Goal: Task Accomplishment & Management: Use online tool/utility

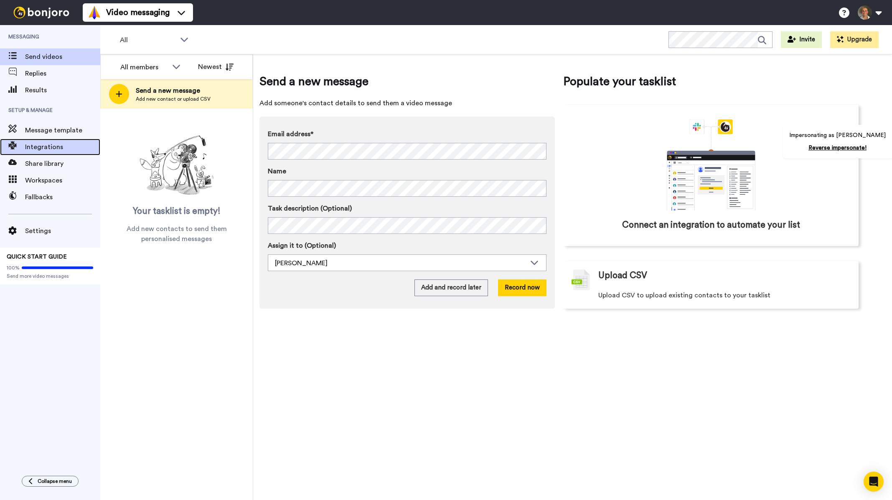
click at [74, 143] on span "Integrations" at bounding box center [62, 147] width 75 height 10
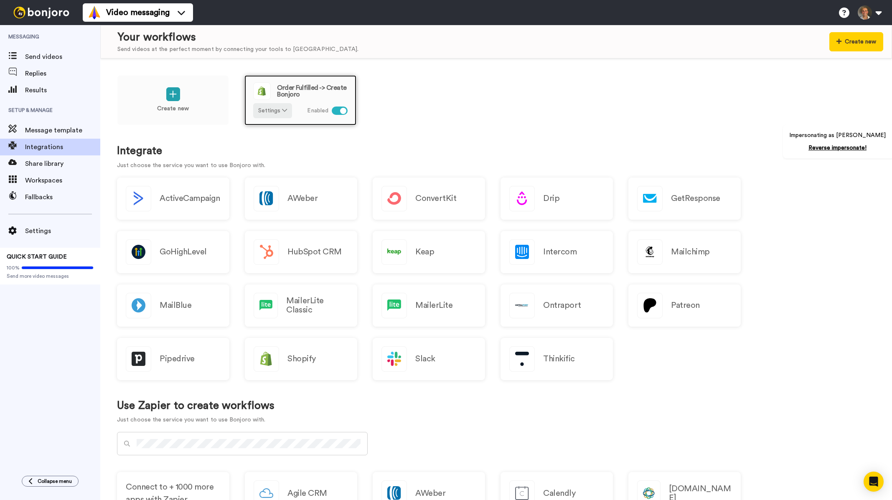
click at [321, 93] on span "Order Fulfilled -> Create Bonjoro" at bounding box center [312, 90] width 71 height 13
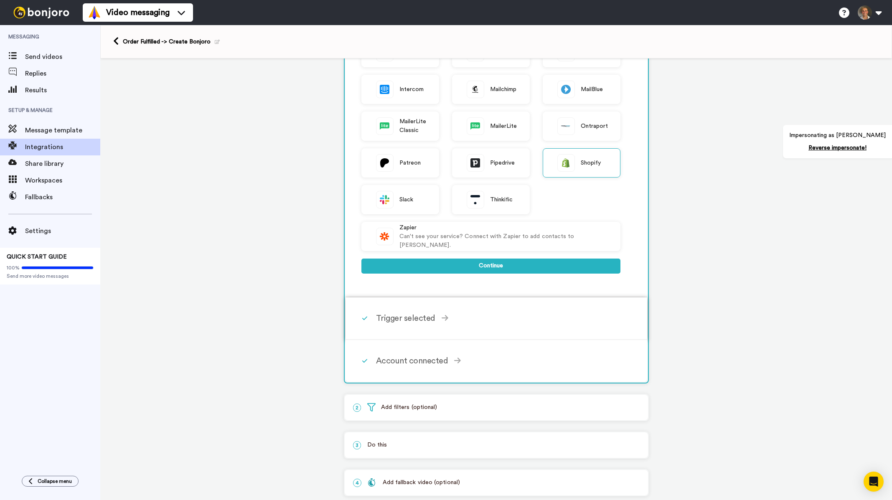
click at [410, 320] on div "Trigger selected" at bounding box center [498, 318] width 245 height 13
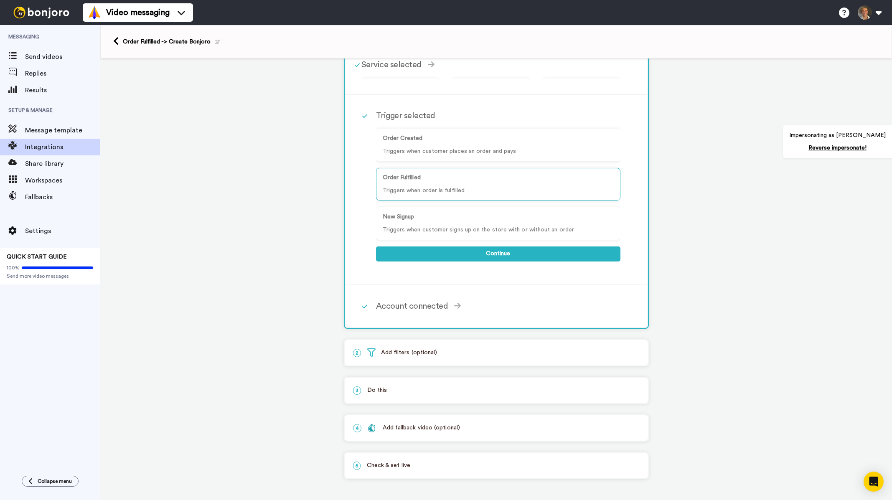
scroll to position [45, 0]
click at [427, 305] on div "Account connected" at bounding box center [498, 306] width 245 height 13
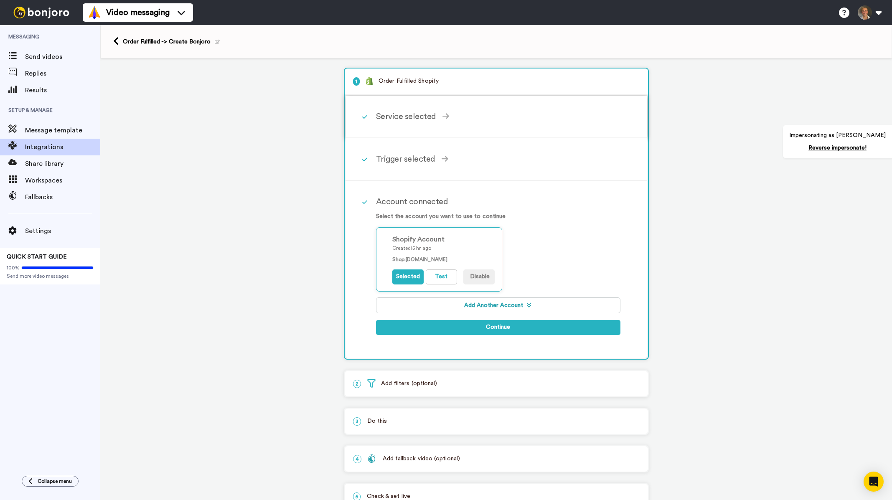
scroll to position [0, 0]
click at [411, 165] on div "Trigger selected" at bounding box center [498, 160] width 245 height 13
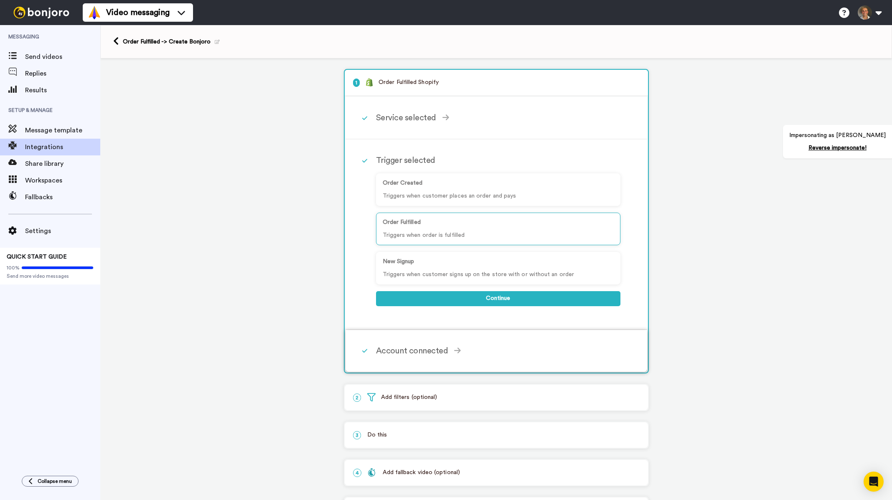
click at [439, 353] on div "Account connected" at bounding box center [498, 351] width 245 height 13
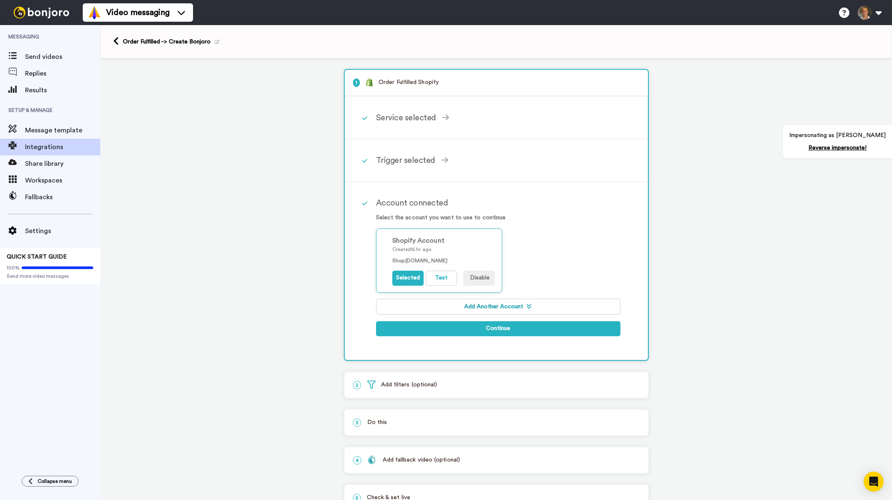
click at [440, 393] on div "2 Add filters (optional)" at bounding box center [496, 384] width 303 height 25
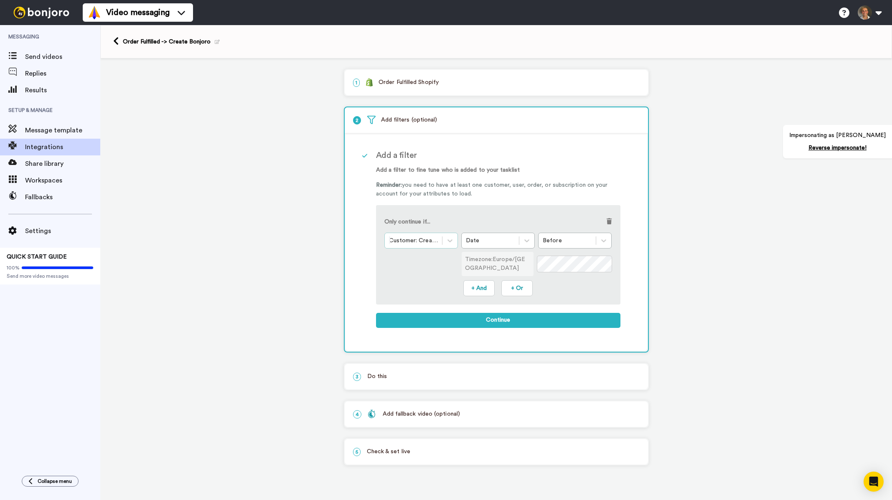
click at [426, 240] on div at bounding box center [413, 241] width 49 height 10
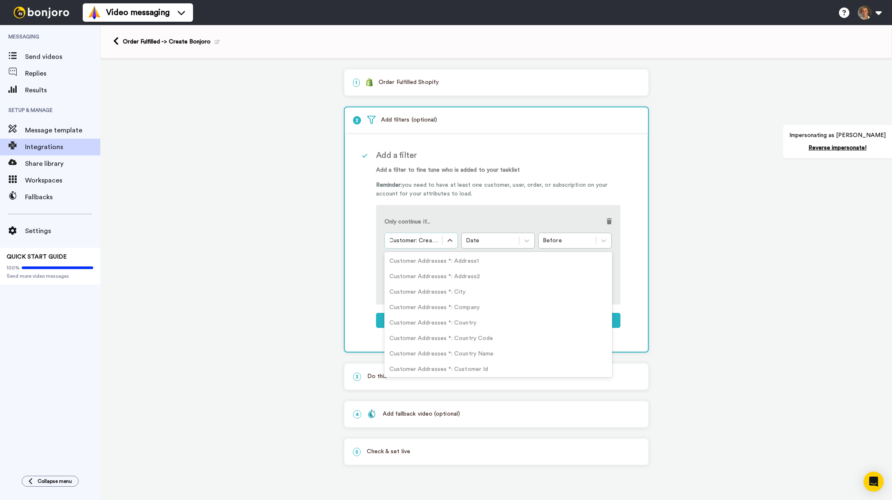
scroll to position [175, 0]
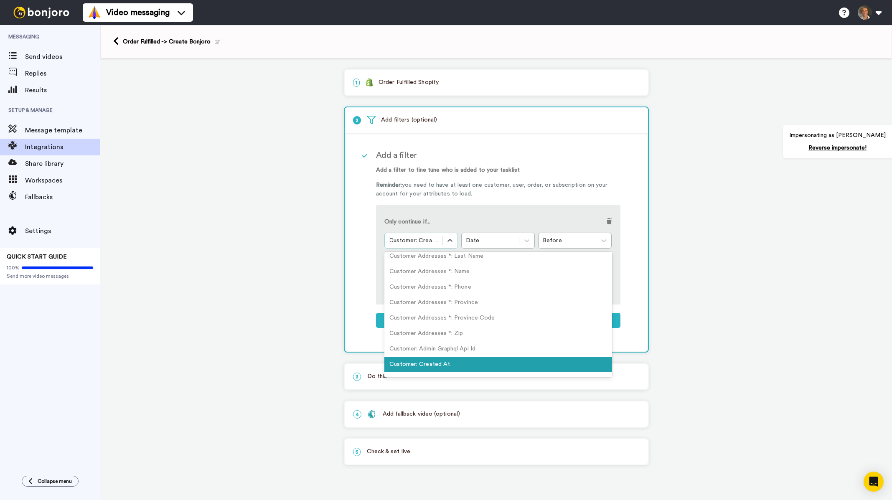
click at [429, 243] on div at bounding box center [413, 241] width 49 height 10
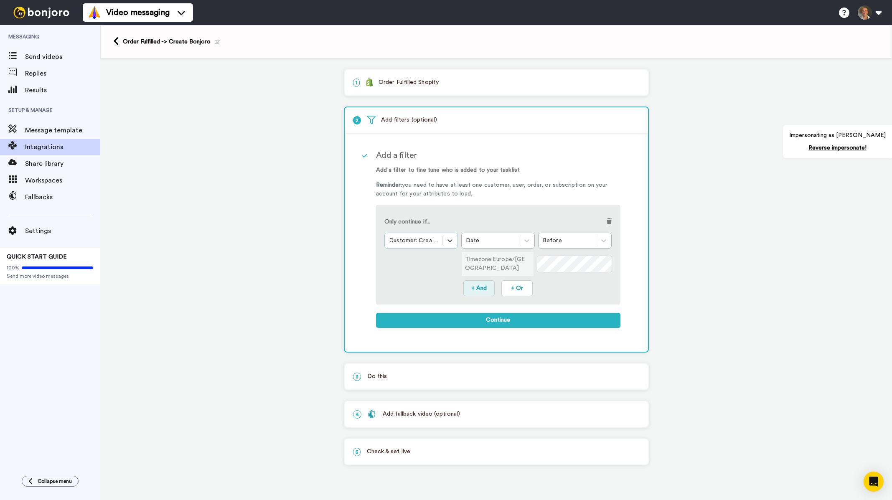
click at [485, 289] on button "+ And" at bounding box center [479, 288] width 31 height 16
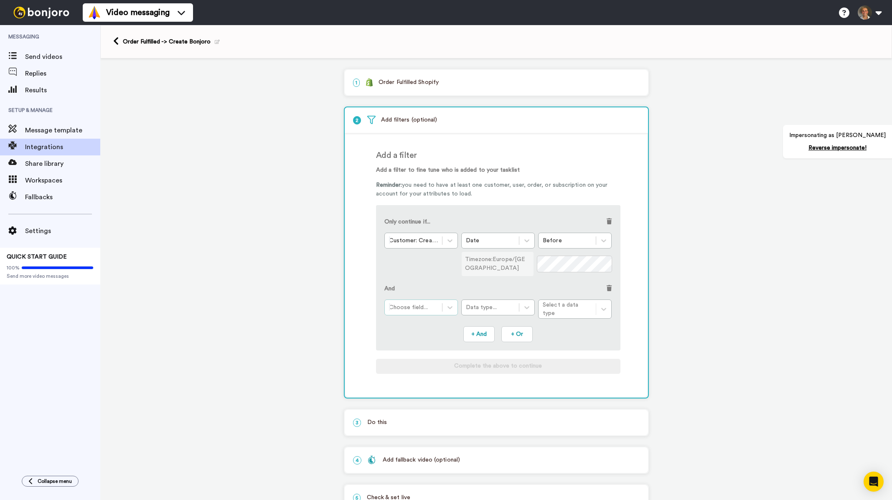
click at [431, 311] on div at bounding box center [413, 308] width 49 height 10
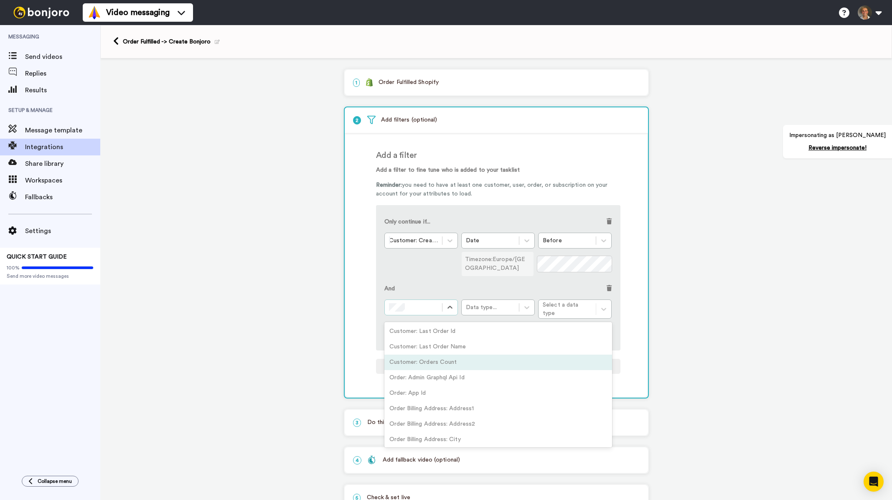
click at [433, 360] on div "Customer: Orders Count" at bounding box center [499, 362] width 228 height 15
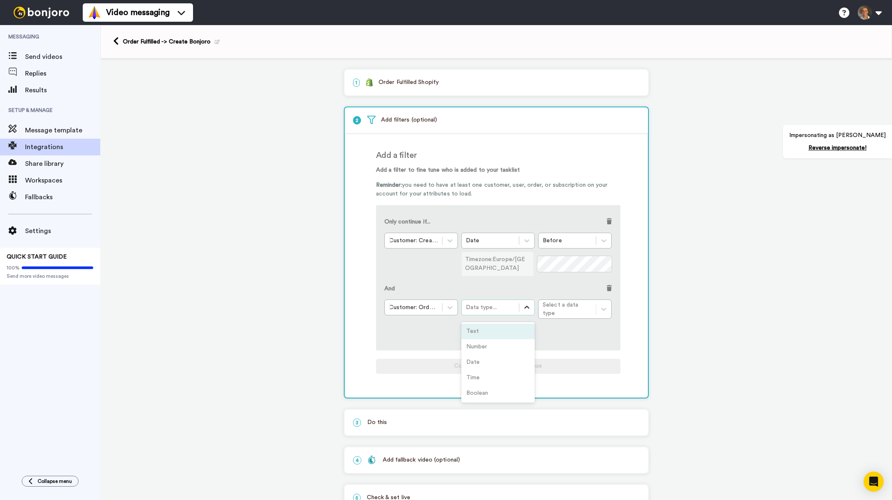
click at [528, 306] on icon at bounding box center [527, 307] width 8 height 8
click at [496, 342] on div "Number" at bounding box center [498, 346] width 74 height 15
click at [568, 307] on div "Condition..." at bounding box center [567, 307] width 49 height 8
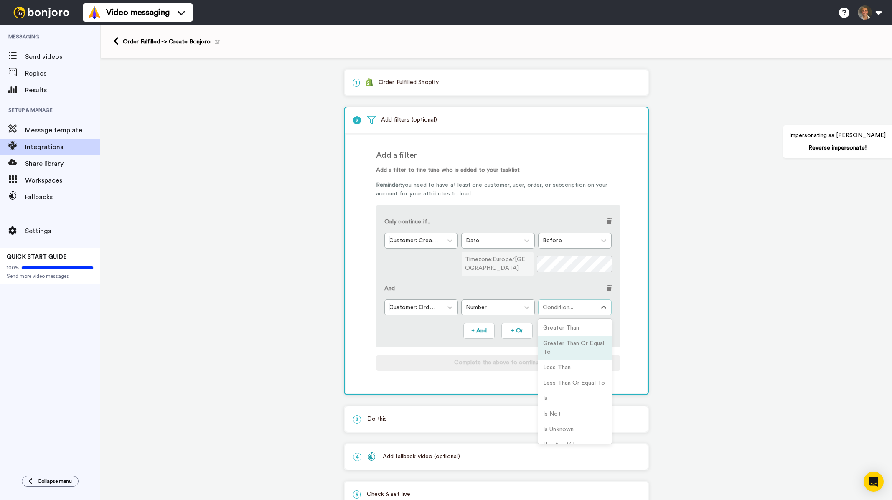
click at [574, 334] on div "Greater Than" at bounding box center [575, 328] width 74 height 15
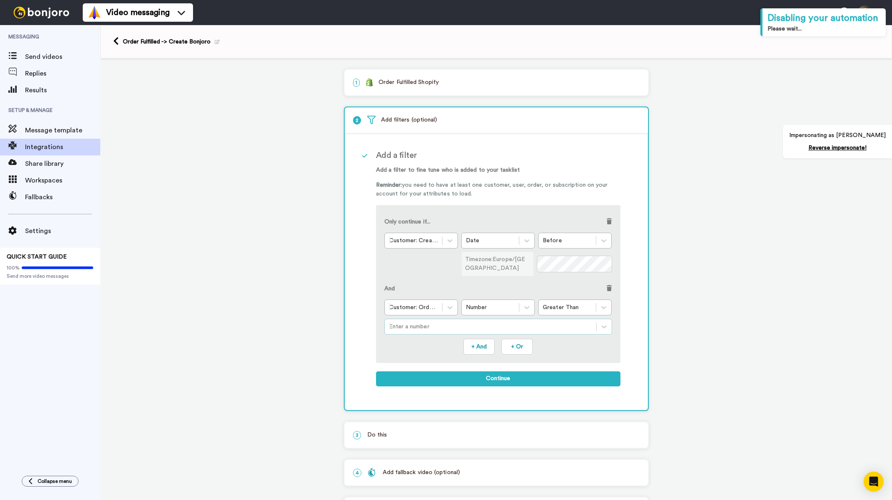
click at [385, 325] on div "Enter a number" at bounding box center [491, 326] width 212 height 13
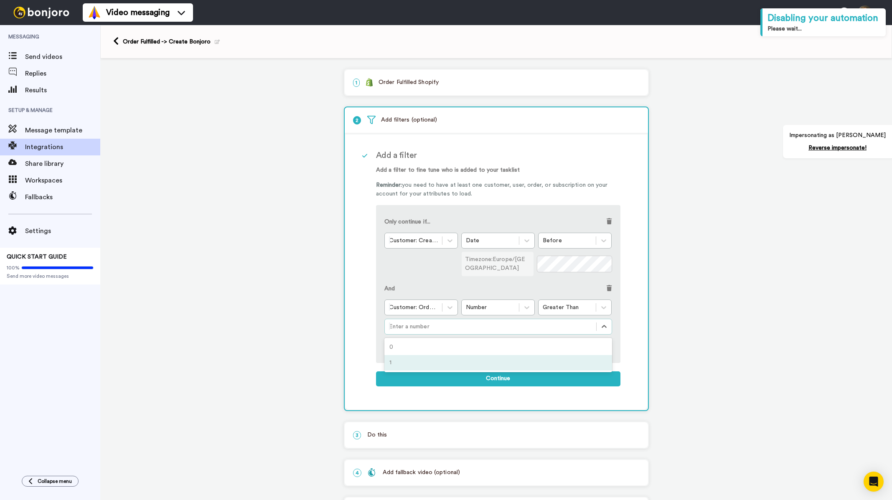
click at [411, 357] on div "1" at bounding box center [499, 362] width 228 height 15
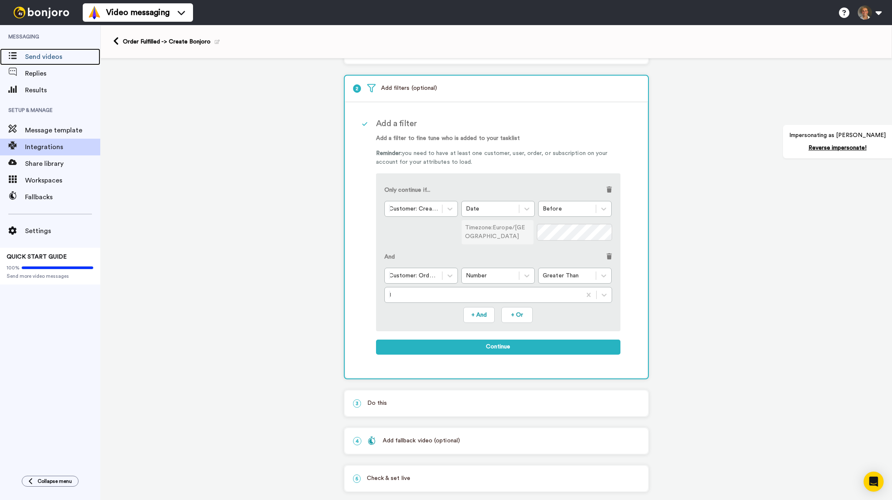
scroll to position [0, 0]
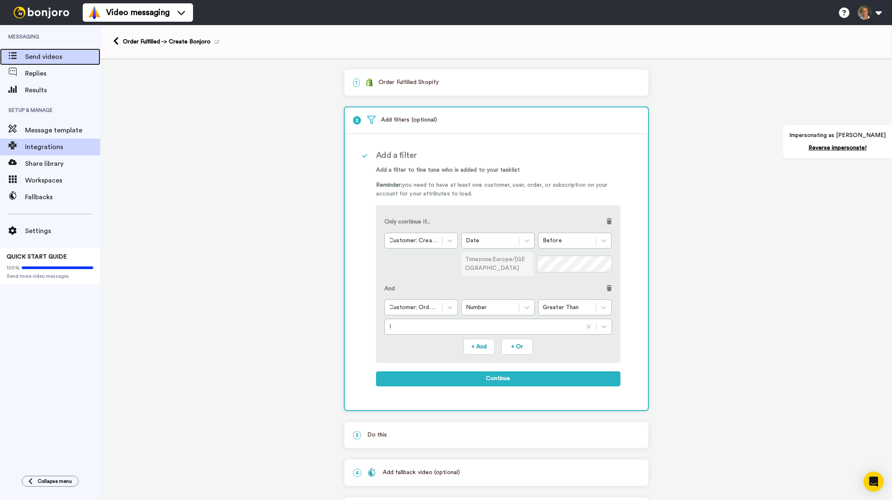
click at [48, 57] on span "Send videos" at bounding box center [62, 57] width 75 height 10
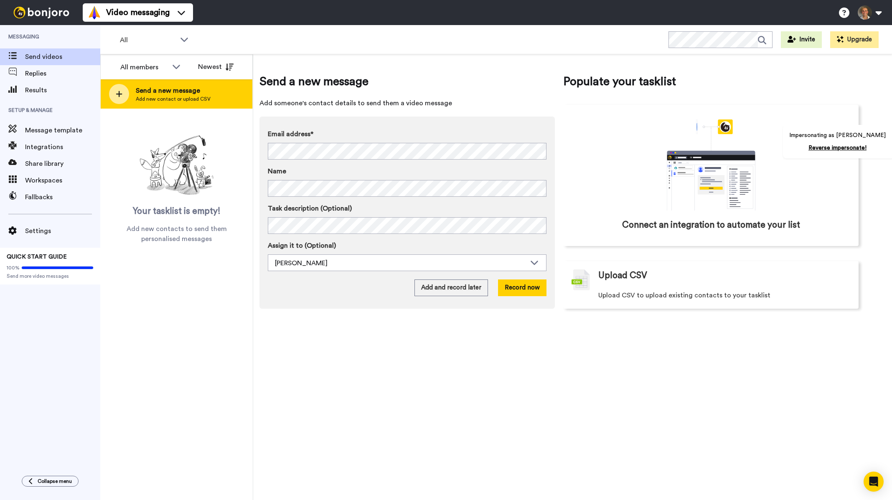
click at [185, 92] on span "Send a new message" at bounding box center [173, 91] width 75 height 10
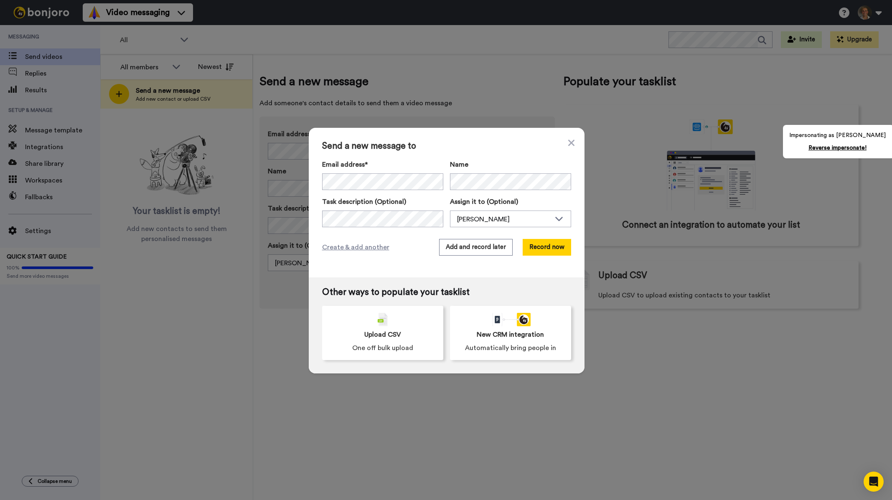
click at [59, 145] on div "Send a new message to Email address* Name Task description (Optional) Assign it…" at bounding box center [446, 250] width 892 height 500
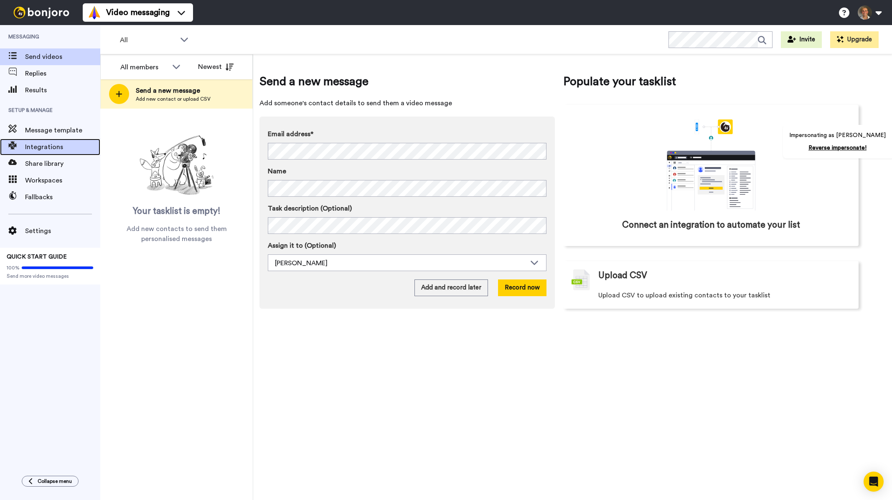
click at [48, 149] on span "Integrations" at bounding box center [62, 147] width 75 height 10
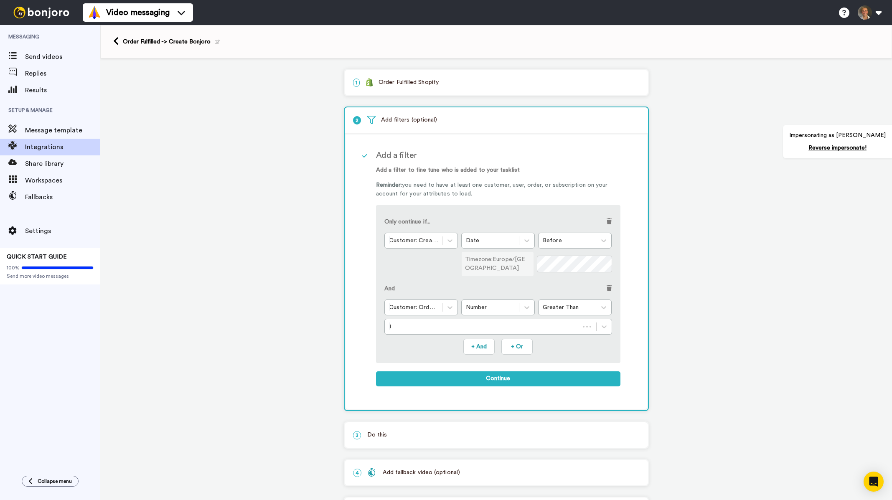
click at [425, 85] on p "1 Order Fulfilled Shopify" at bounding box center [496, 82] width 287 height 9
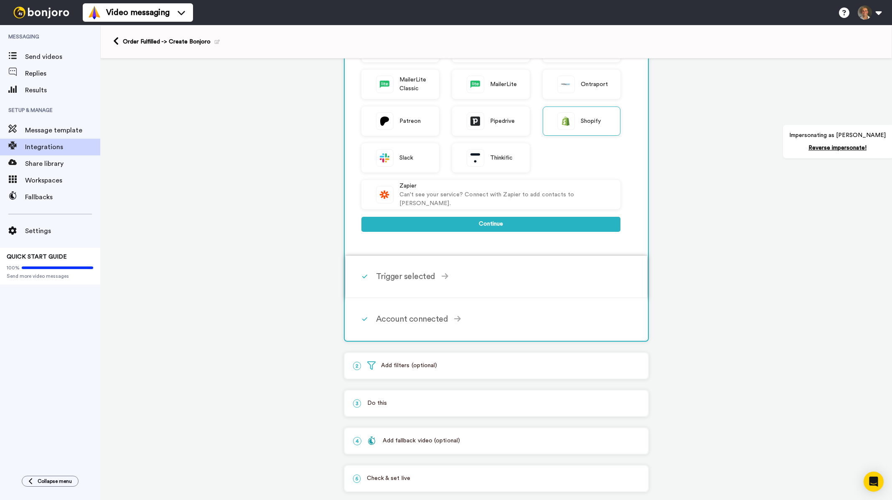
click at [417, 289] on div "Trigger selected Order Created Triggers when customer places an order and pays …" at bounding box center [507, 276] width 263 height 25
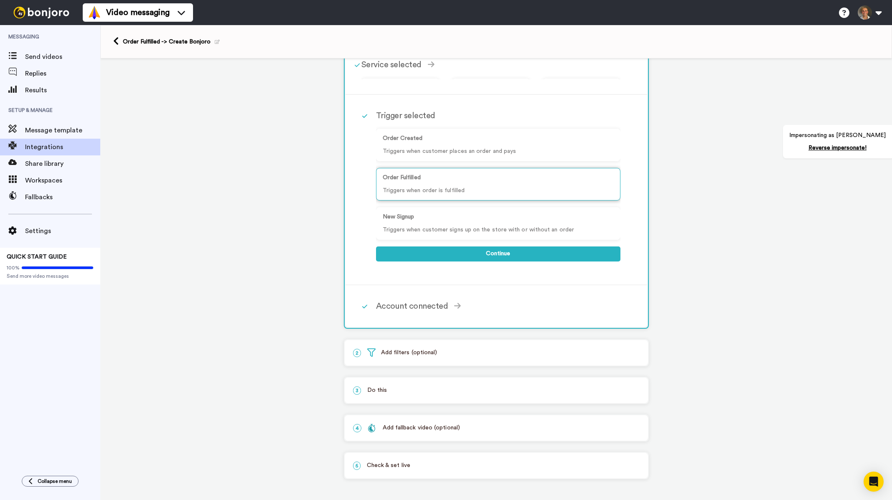
scroll to position [45, 0]
click at [449, 352] on p "2 Add filters (optional)" at bounding box center [496, 353] width 287 height 9
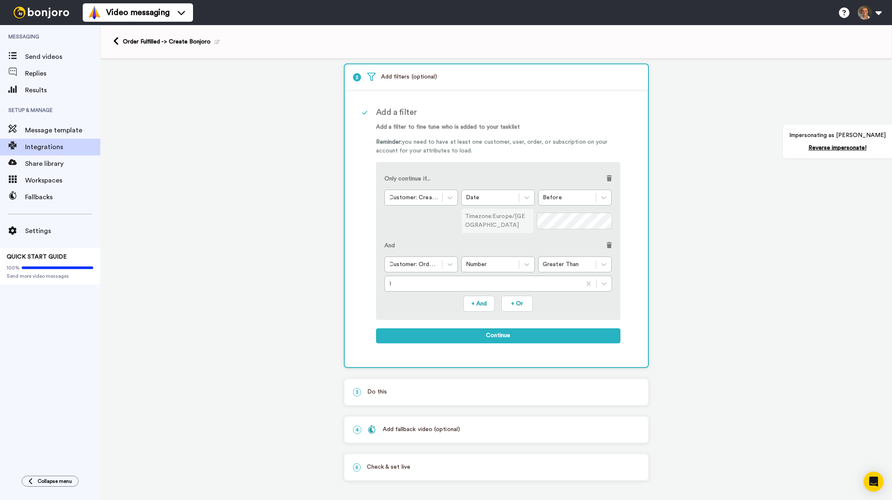
scroll to position [40, 0]
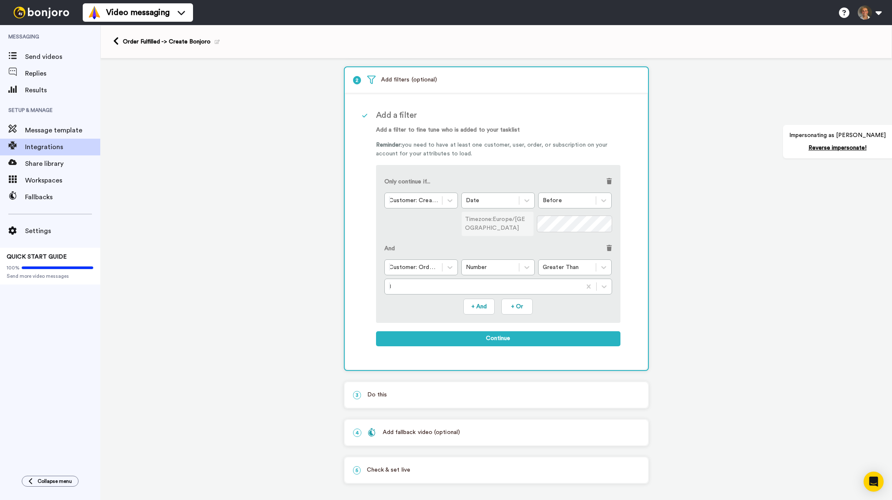
click at [607, 182] on span at bounding box center [609, 181] width 5 height 6
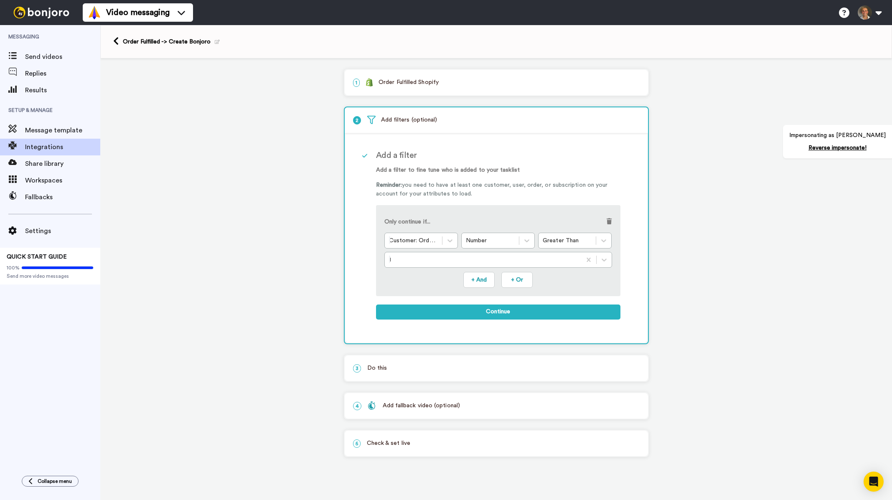
click at [427, 365] on p "3 Do this" at bounding box center [496, 368] width 287 height 9
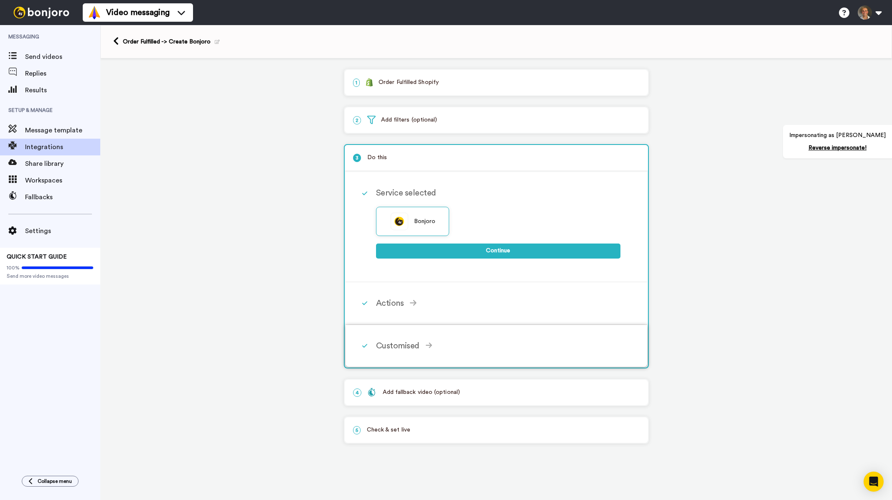
click at [428, 346] on icon at bounding box center [429, 346] width 7 height 8
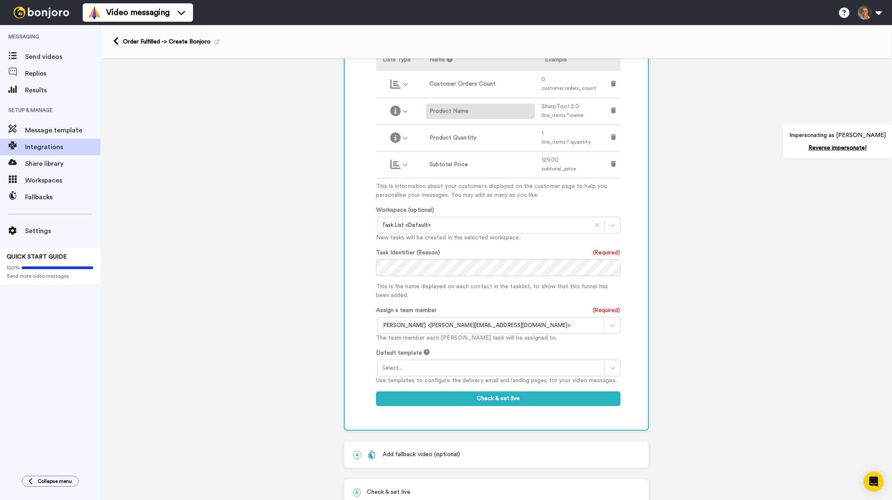
scroll to position [139, 0]
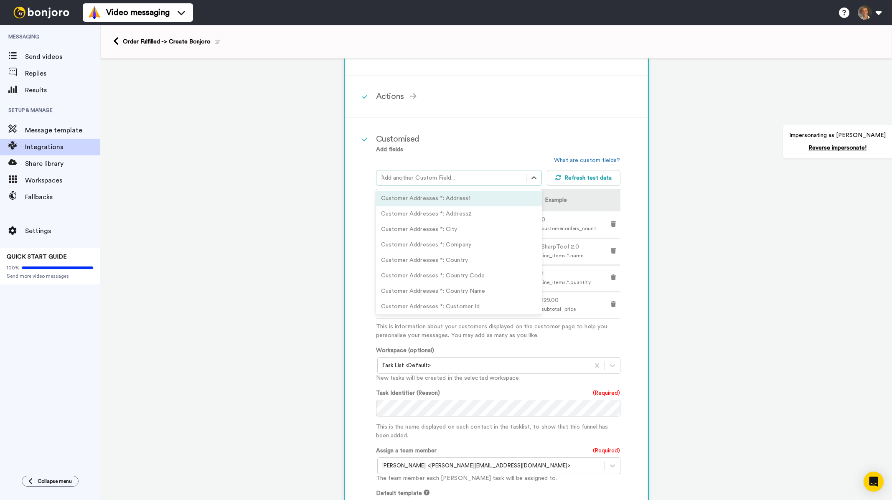
click at [488, 176] on div at bounding box center [452, 178] width 142 height 10
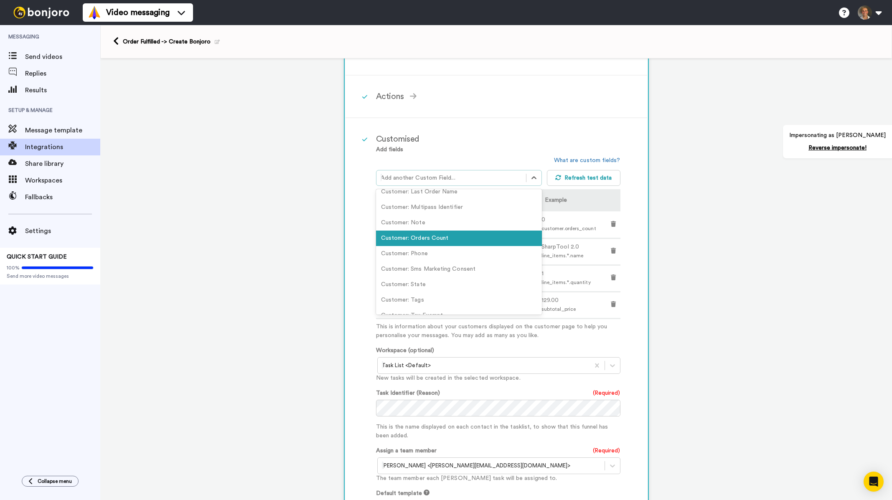
scroll to position [0, 0]
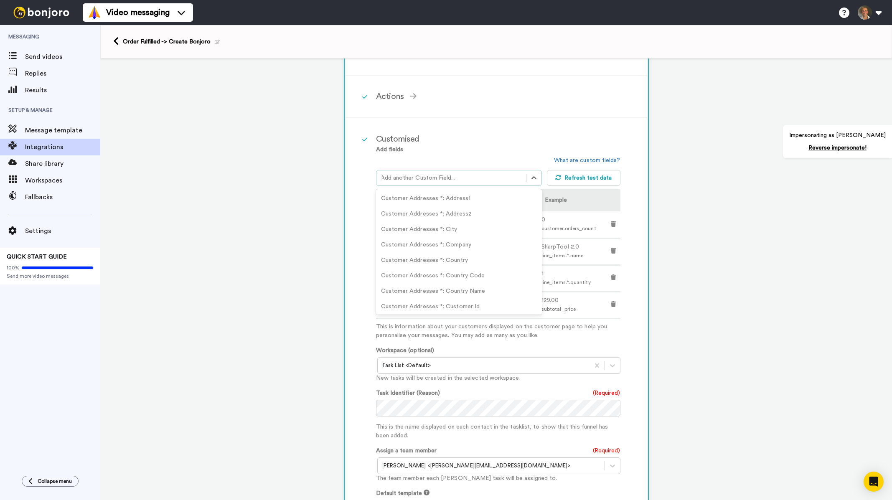
click at [523, 127] on div "Customised Add fields option Order Current Total Discounts Set Shop Money: Amou…" at bounding box center [507, 344] width 263 height 435
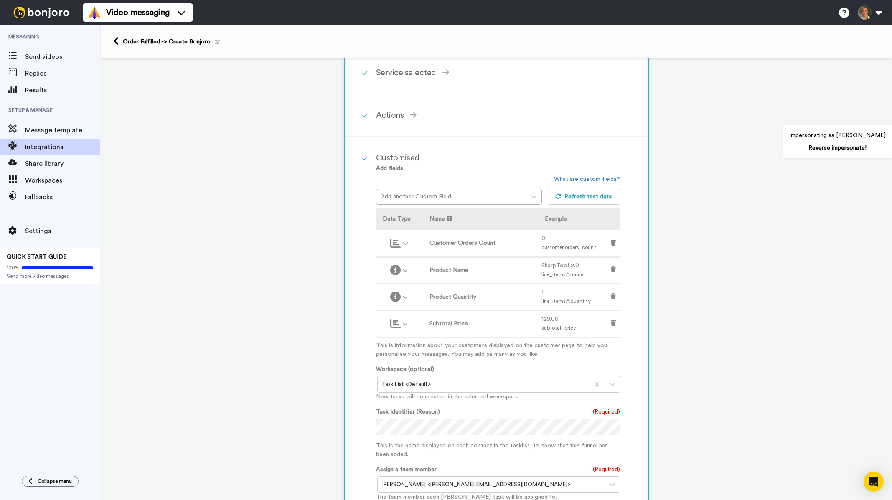
scroll to position [97, 0]
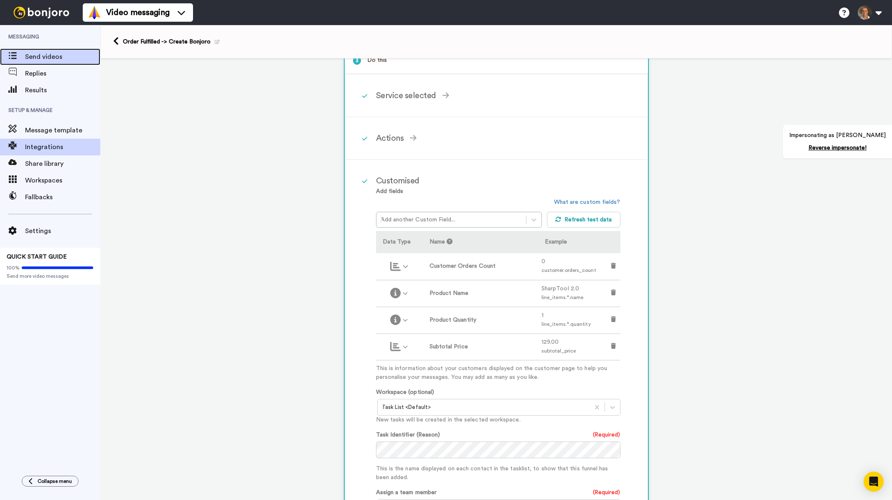
click at [59, 60] on span "Send videos" at bounding box center [62, 57] width 75 height 10
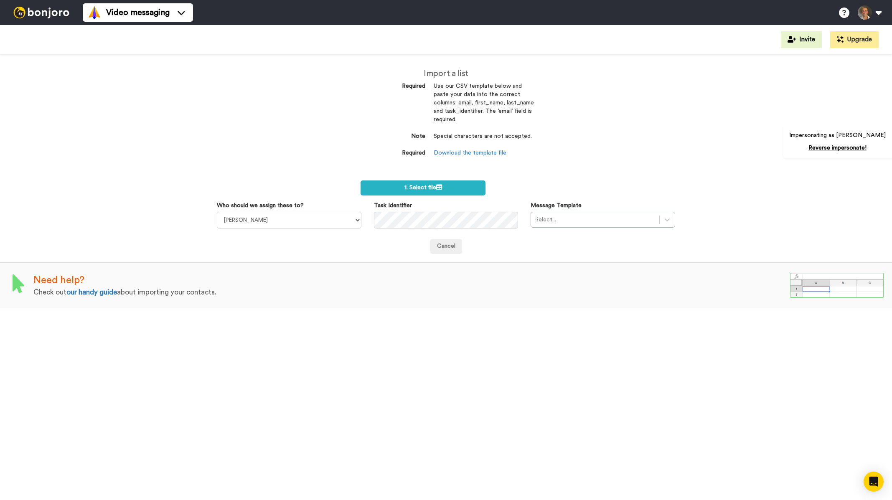
click at [37, 15] on img at bounding box center [41, 13] width 63 height 12
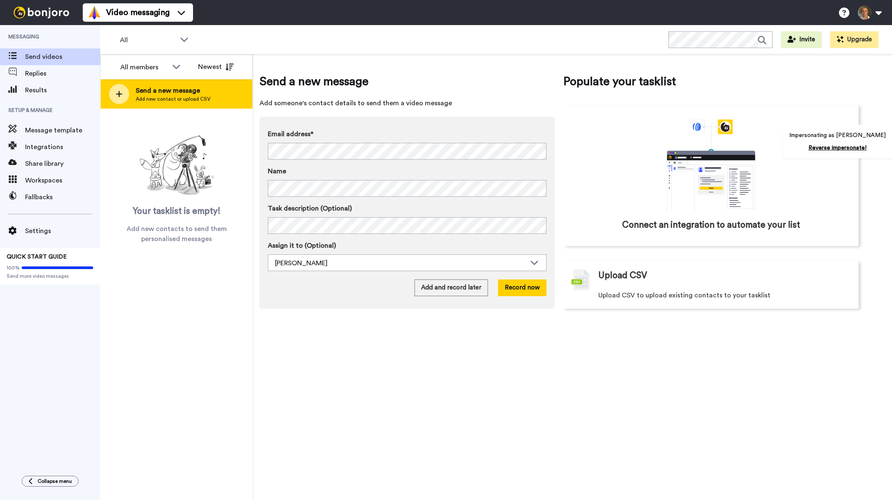
click at [194, 94] on span "Send a new message" at bounding box center [173, 91] width 75 height 10
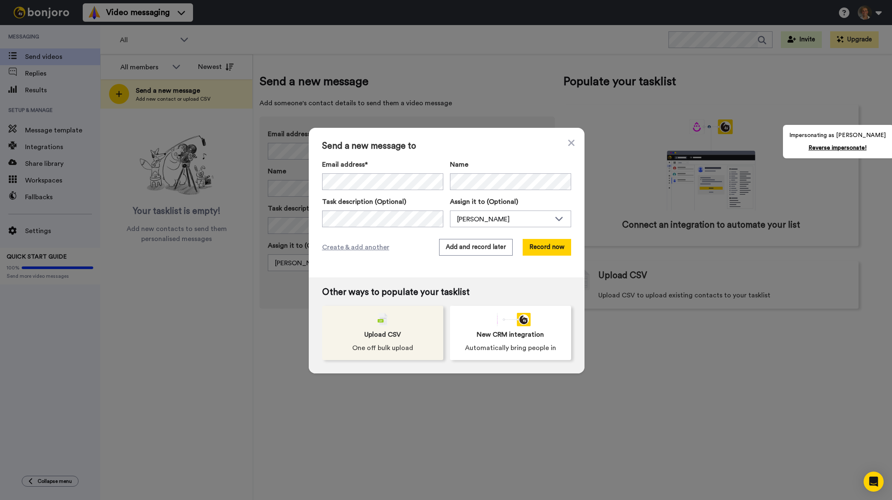
click at [385, 332] on span "Upload CSV" at bounding box center [382, 335] width 37 height 10
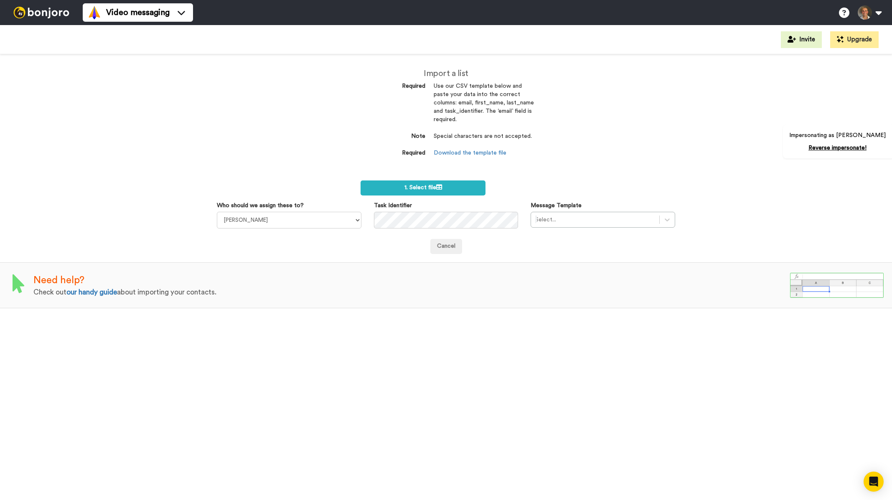
click at [47, 15] on img at bounding box center [41, 13] width 63 height 12
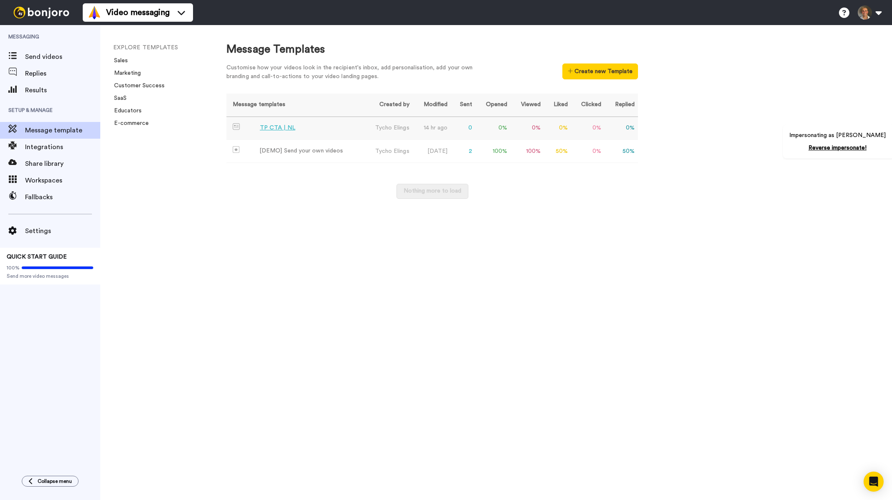
click at [280, 122] on td "TP CTA | NL" at bounding box center [295, 128] width 136 height 23
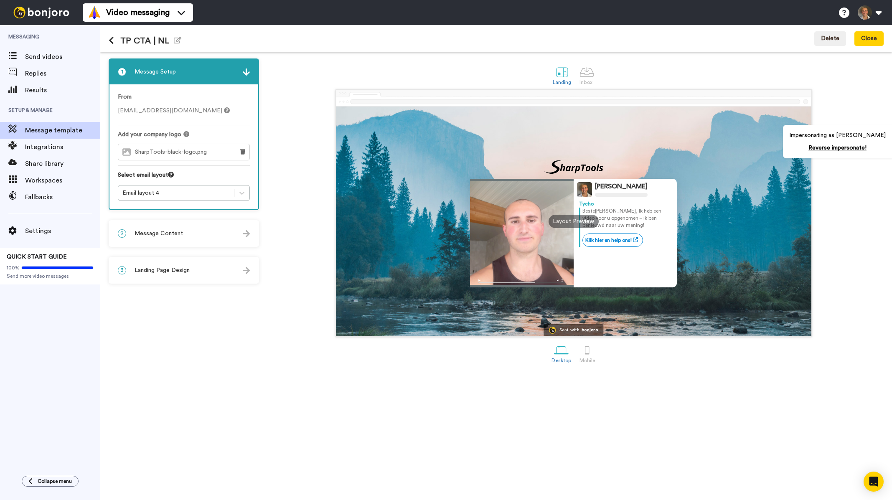
click at [194, 245] on div "2 Message Content" at bounding box center [184, 233] width 149 height 25
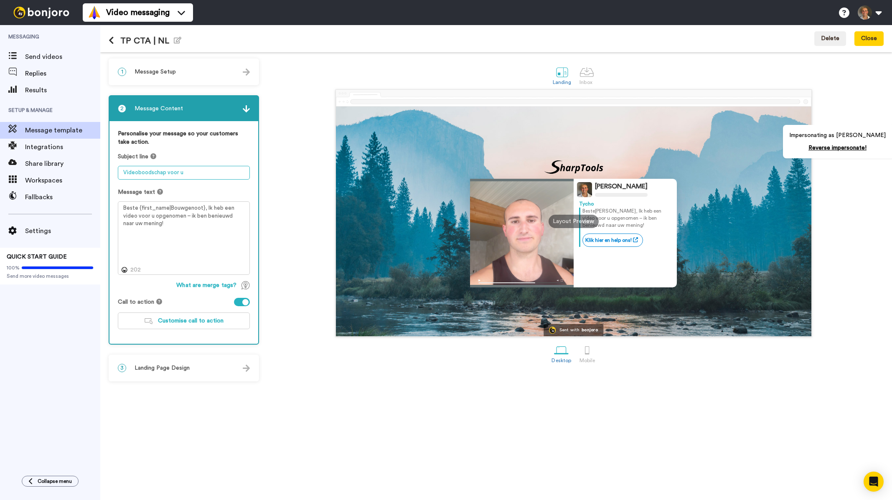
click at [189, 173] on textarea "Videoboodschap voor u" at bounding box center [184, 173] width 132 height 14
click at [194, 173] on textarea "Videoboodschap voor u" at bounding box center [184, 173] width 132 height 14
drag, startPoint x: 200, startPoint y: 173, endPoint x: 121, endPoint y: 184, distance: 79.7
click at [121, 176] on textarea "Videoboodschap voor u" at bounding box center [184, 173] width 132 height 14
click at [157, 224] on textarea "Beste {first_name|Bouwgenoot}, Ik heb een video voor u opgenomen – ik ben benie…" at bounding box center [184, 238] width 132 height 74
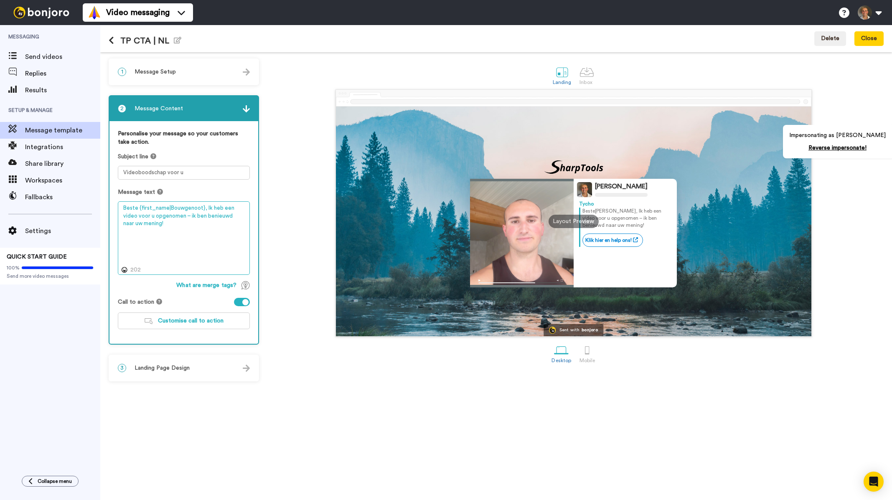
drag, startPoint x: 166, startPoint y: 228, endPoint x: 113, endPoint y: 209, distance: 55.9
click at [113, 209] on div "Personalise your message so your customers take action. Subject line Videoboods…" at bounding box center [184, 232] width 149 height 223
click at [593, 76] on div at bounding box center [587, 72] width 15 height 15
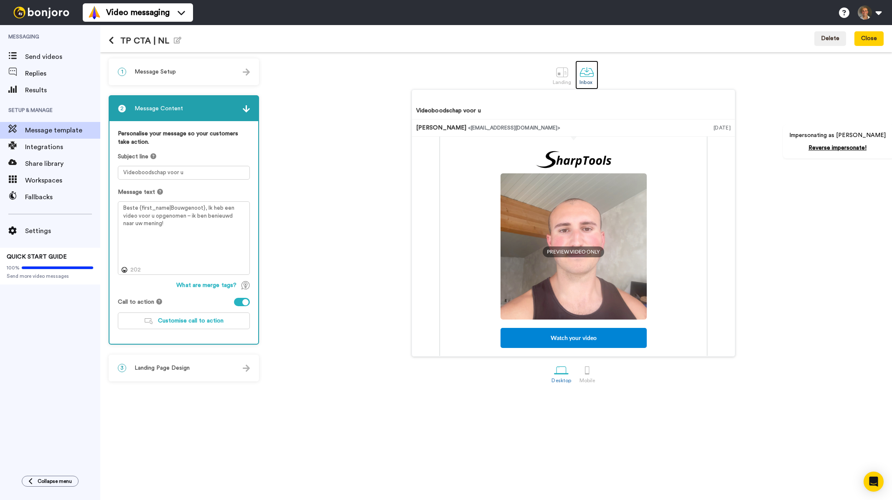
scroll to position [96, 0]
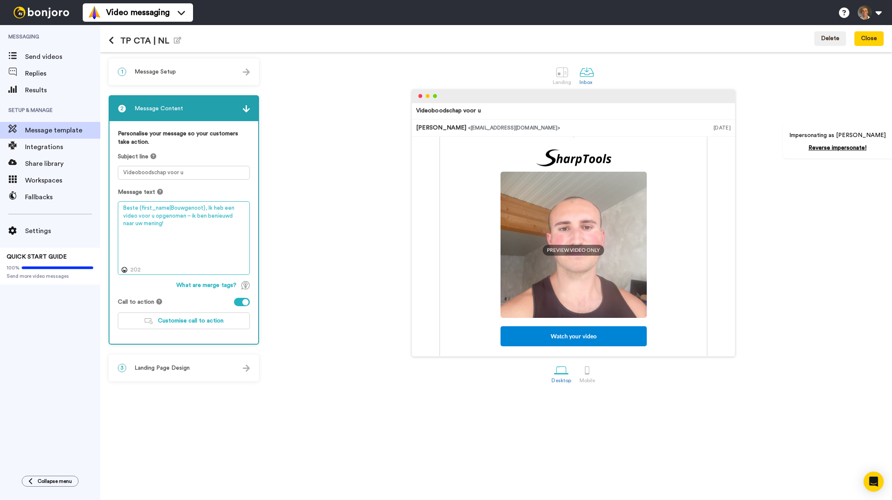
click at [145, 224] on textarea "Beste {first_name|Bouwgenoot}, Ik heb een video voor u opgenomen – ik ben benie…" at bounding box center [184, 238] width 132 height 74
drag, startPoint x: 149, startPoint y: 227, endPoint x: 112, endPoint y: 206, distance: 42.6
click at [112, 206] on div "Personalise your message so your customers take action. Subject line Videoboods…" at bounding box center [184, 232] width 149 height 223
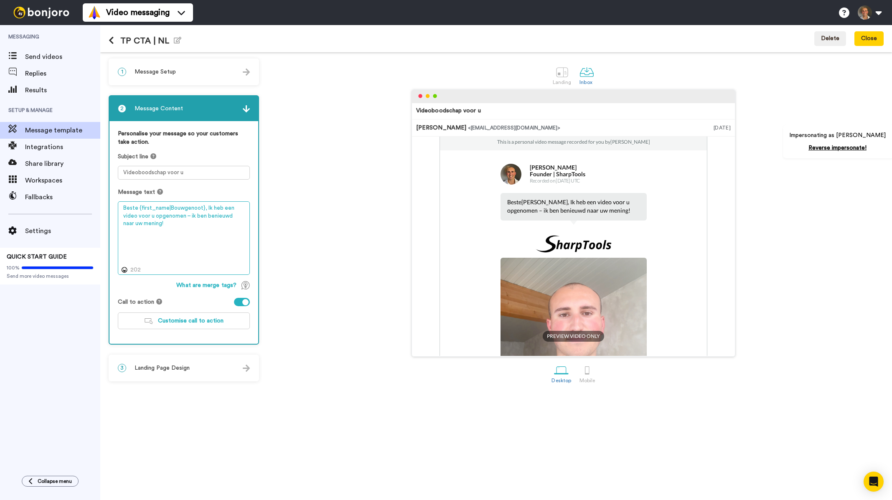
scroll to position [0, 0]
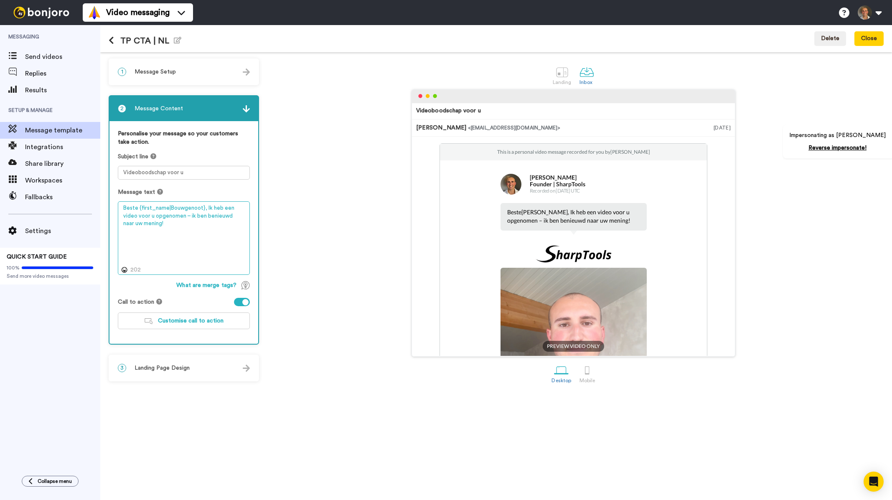
click at [166, 213] on textarea "Beste {first_name|Bouwgenoot}, Ik heb een video voor u opgenomen – ik ben benie…" at bounding box center [184, 238] width 132 height 74
click at [155, 227] on textarea "Beste {first_name|Bouwgenoot}, Ik heb een video voor u opgenomen – ik ben benie…" at bounding box center [184, 238] width 132 height 74
drag, startPoint x: 156, startPoint y: 227, endPoint x: 118, endPoint y: 208, distance: 43.0
click at [118, 208] on textarea "Beste {first_name|Bouwgenoot}, Ik heb een video voor u opgenomen – ik ben benie…" at bounding box center [184, 238] width 132 height 74
click at [207, 323] on span "Customise call to action" at bounding box center [191, 321] width 66 height 6
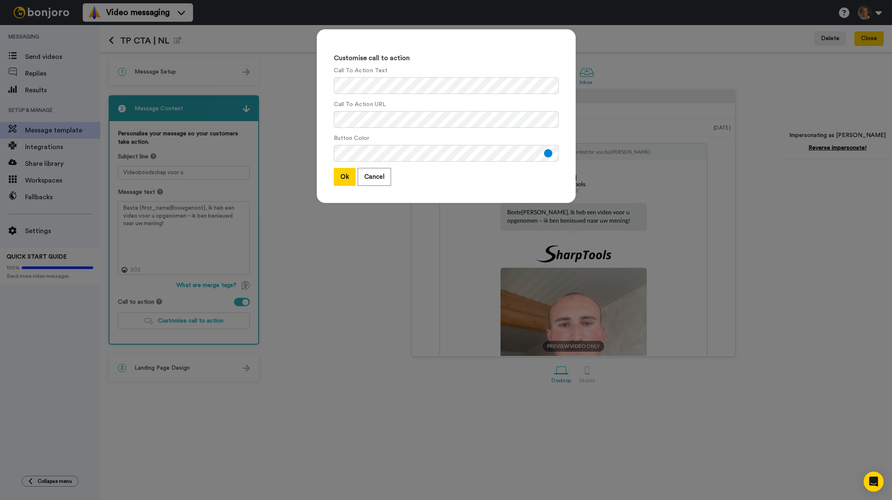
click at [349, 242] on div "Customise call to action Call To Action Text Call To Action URL Button Color Ok…" at bounding box center [446, 250] width 892 height 500
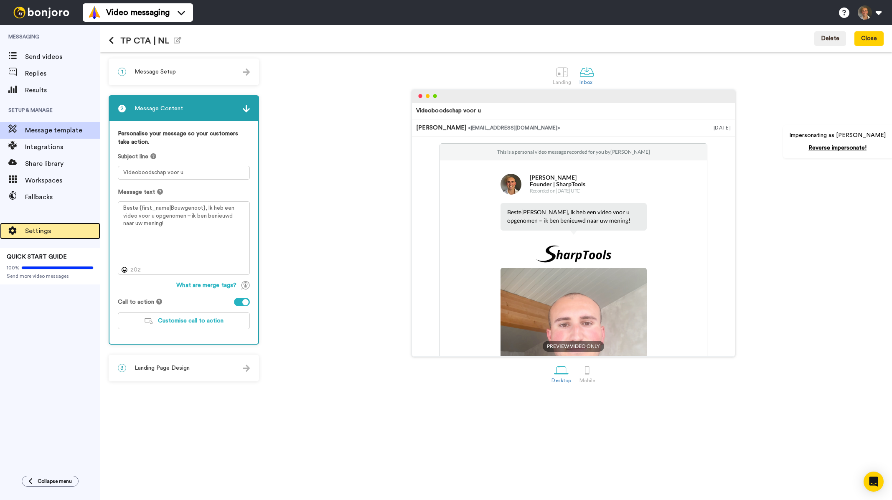
click at [39, 232] on span "Settings" at bounding box center [62, 231] width 75 height 10
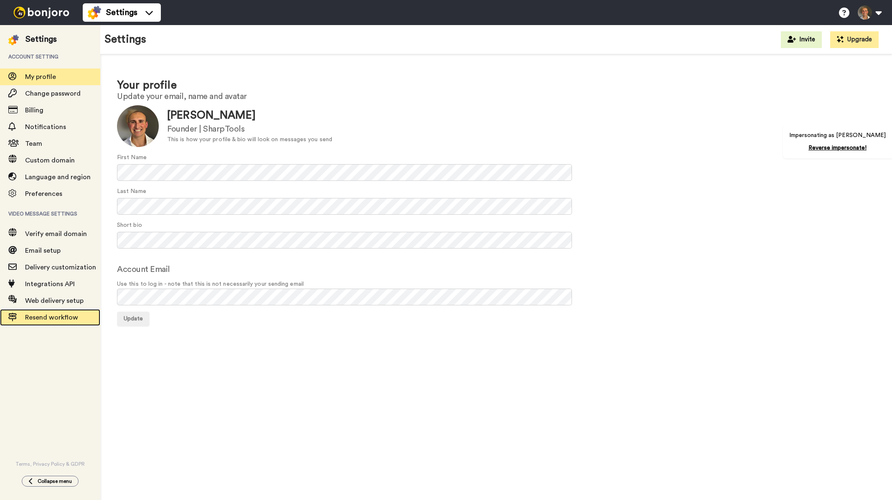
click at [57, 316] on span "Resend workflow" at bounding box center [51, 317] width 53 height 7
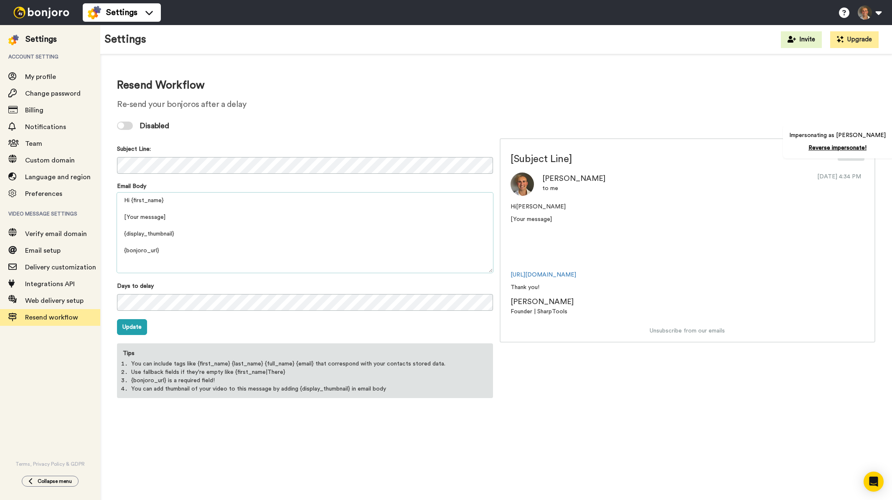
click at [175, 226] on textarea "Hi {first_name} [Your message] {display_thumbnail} {bonjoro_url} Thank you! {pr…" at bounding box center [305, 233] width 376 height 80
click at [175, 219] on textarea "Hi {first_name} [Your message] {display_thumbnail} {bonjoro_url} Thank you! {pr…" at bounding box center [305, 233] width 376 height 80
drag, startPoint x: 161, startPoint y: 217, endPoint x: 110, endPoint y: 215, distance: 50.6
click at [110, 215] on div "Resend Workflow Re-send your bonjoros after a delay Disabled Subject Line: Emai…" at bounding box center [496, 237] width 792 height 367
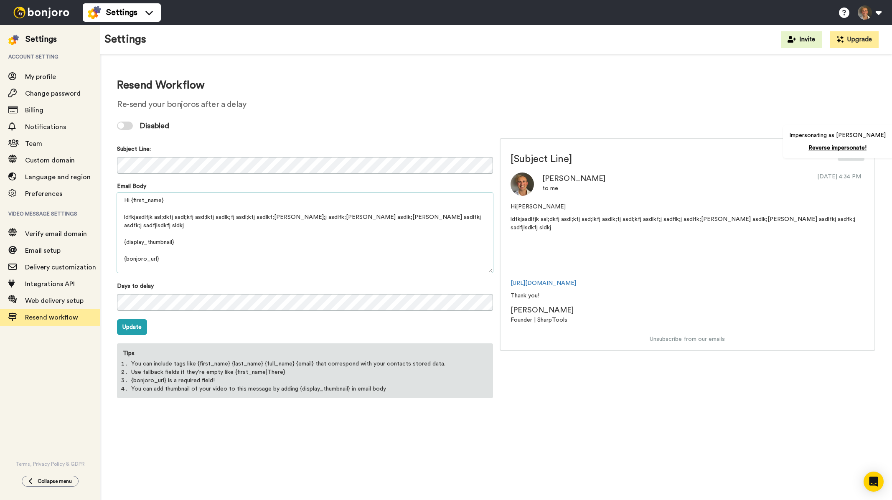
type textarea "Hi {first_name} ldfkjasdlfjk asl;dkfj asdl;kfj asd;lkfj asdlk;fj asdl;kfj asdlk…"
drag, startPoint x: 840, startPoint y: 218, endPoint x: 516, endPoint y: 217, distance: 323.9
click at [510, 217] on div "Hi Jenny ldfkjasdlfjk asl;dkfj asdl;kfj asd;lkfj asdlk;fj asdl;kfj asdlkf;j sad…" at bounding box center [688, 269] width 375 height 133
click at [265, 218] on textarea "Hi {first_name} ldfkjasdlfjk asl;dkfj asdl;kfj asd;lkfj asdlk;fj asdl;kfj asdlk…" at bounding box center [305, 233] width 376 height 80
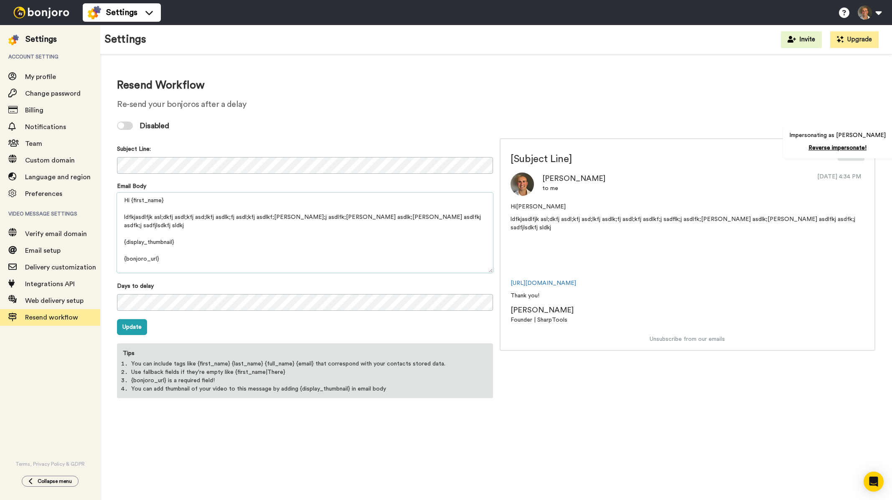
click at [265, 218] on textarea "Hi {first_name} ldfkjasdlfjk asl;dkfj asdl;kfj asd;lkfj asdlk;fj asdl;kfj asdlk…" at bounding box center [305, 233] width 376 height 80
click at [41, 161] on span "Custom domain" at bounding box center [50, 160] width 50 height 7
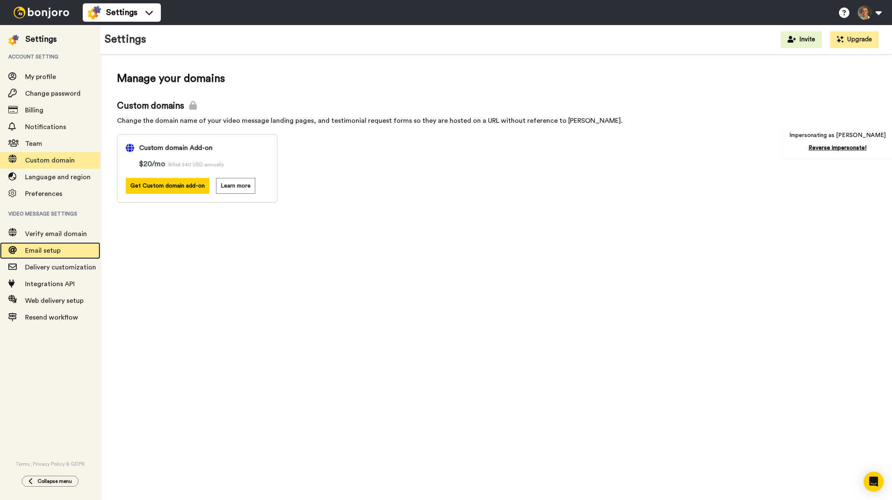
click at [50, 249] on span "Email setup" at bounding box center [43, 250] width 36 height 7
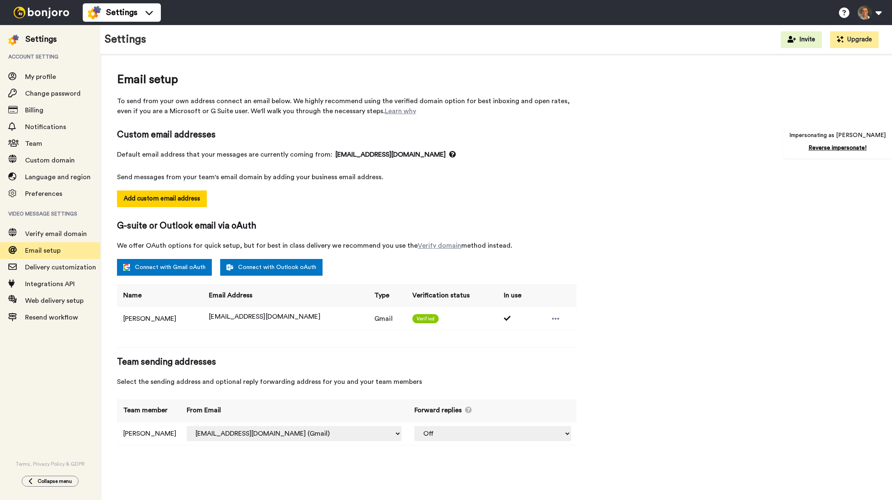
select select "163734"
click at [44, 13] on img at bounding box center [41, 13] width 63 height 12
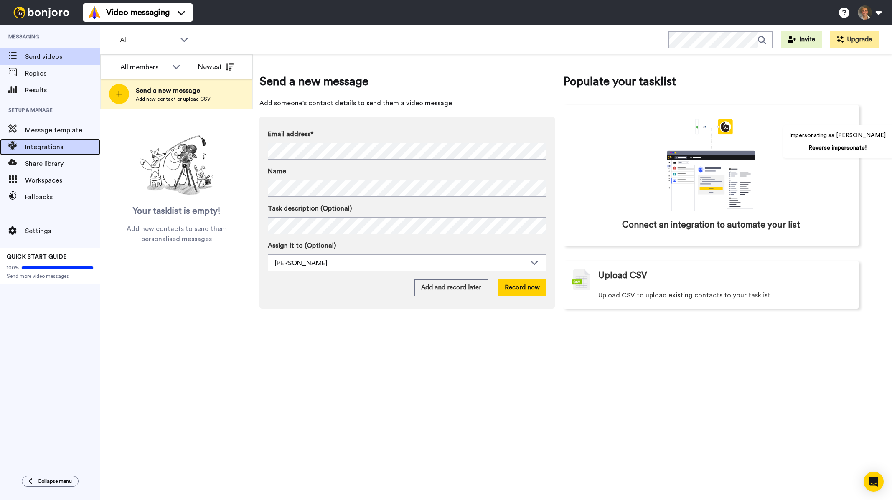
click at [43, 149] on span "Integrations" at bounding box center [62, 147] width 75 height 10
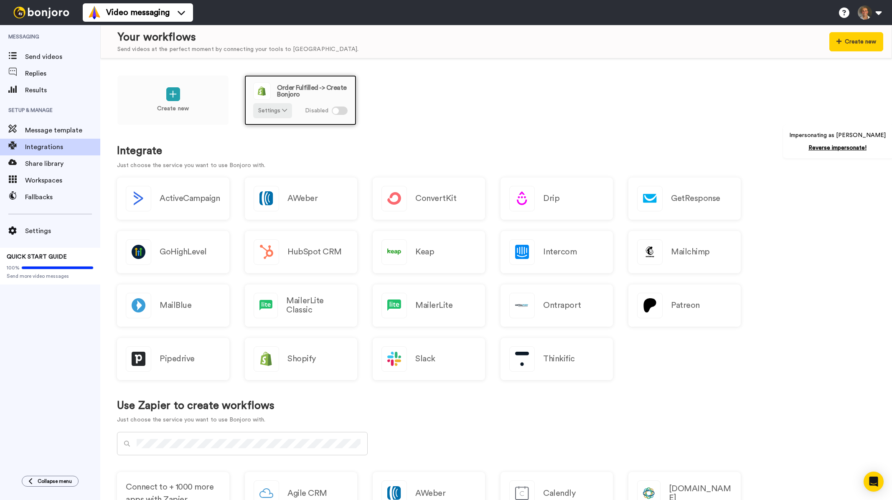
click at [297, 87] on span "Order Fulfilled -> Create Bonjoro" at bounding box center [312, 90] width 71 height 13
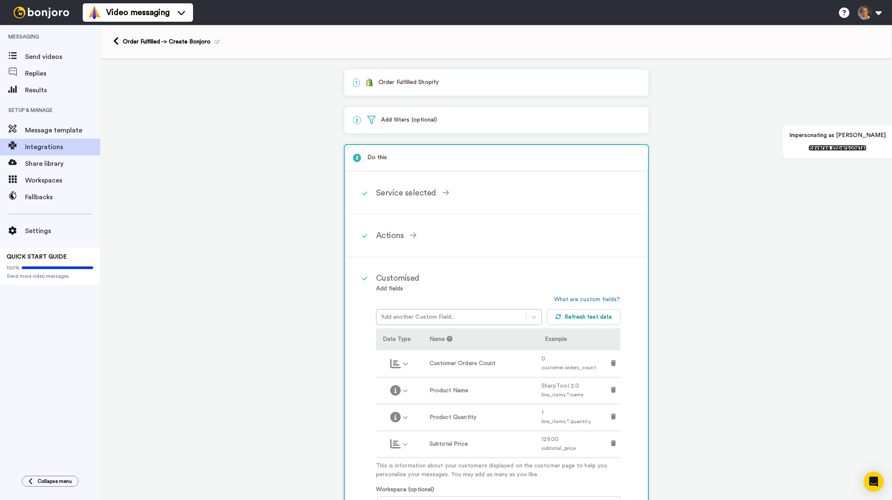
click at [847, 148] on link "Reverse impersonate!" at bounding box center [838, 148] width 58 height 6
